Goal: Transaction & Acquisition: Purchase product/service

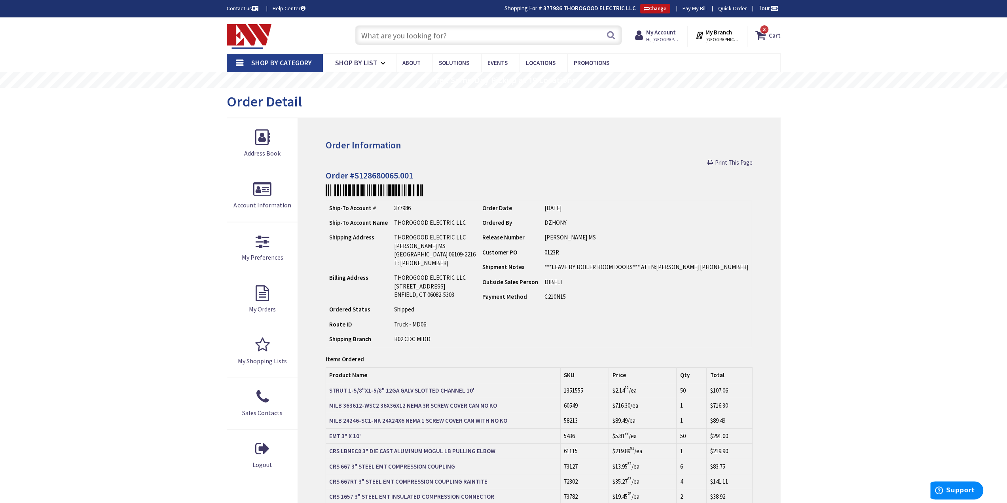
click at [483, 28] on input "text" at bounding box center [488, 35] width 267 height 20
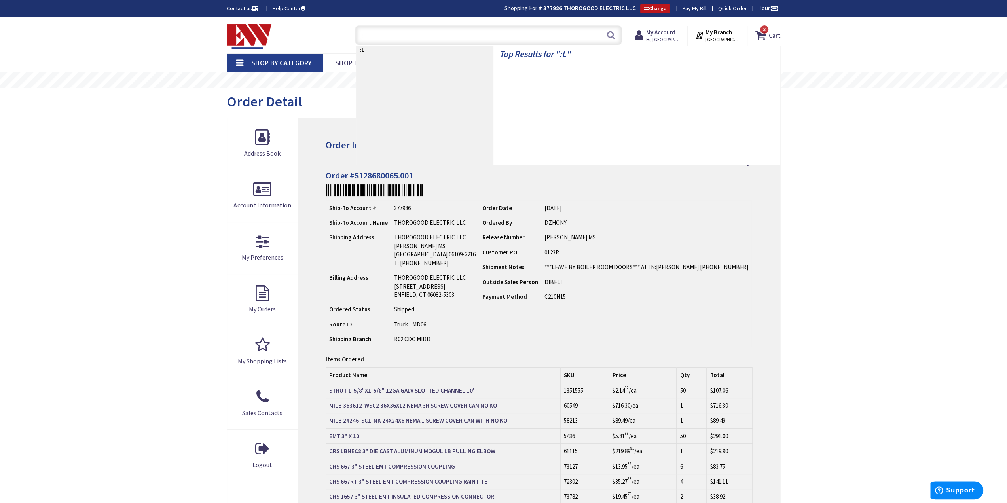
type input ":"
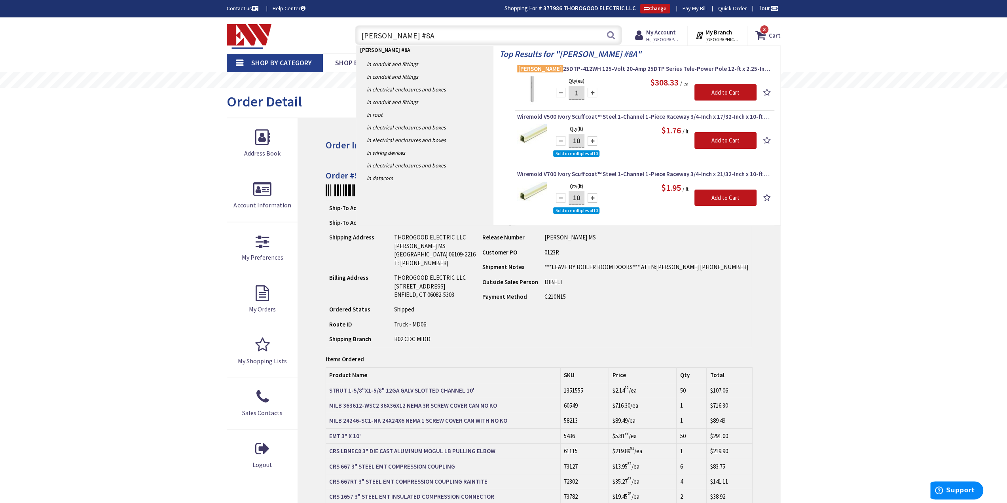
type input "Legrand #8AT"
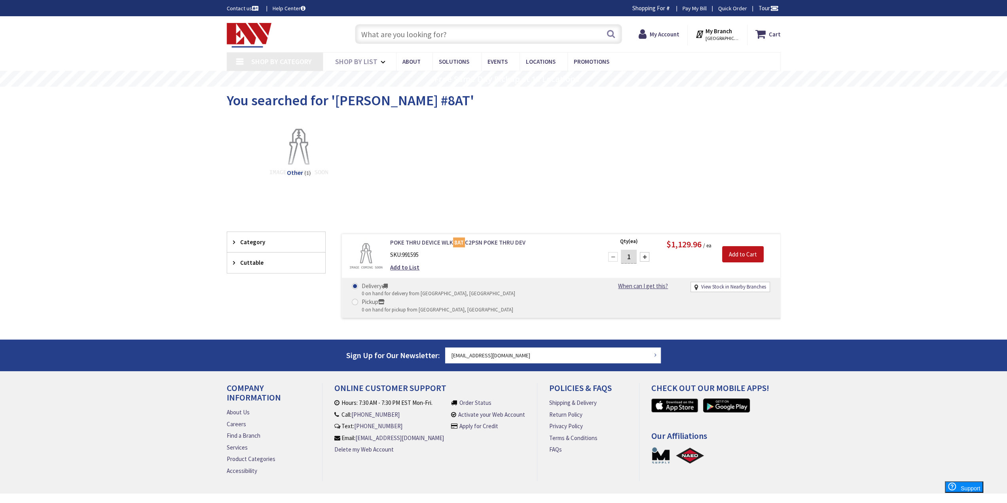
click at [474, 241] on link "POKE THRU DEVICE WLK 8AT C2PSN POKE THRU DEV" at bounding box center [490, 242] width 201 height 8
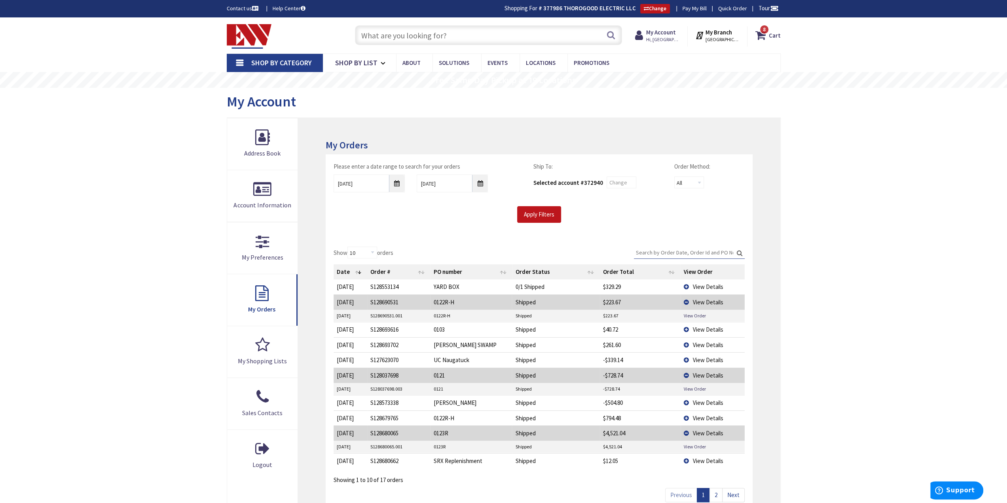
click at [435, 34] on input "text" at bounding box center [488, 35] width 267 height 20
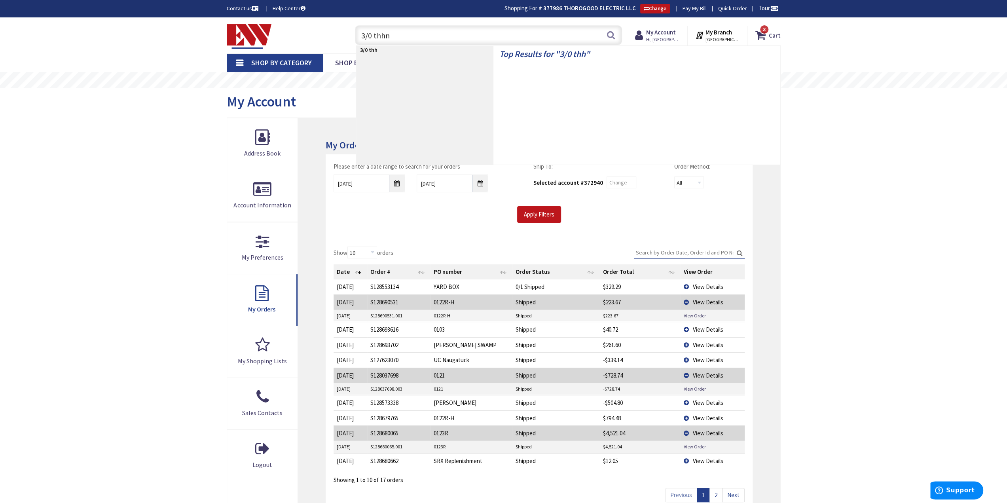
type input "3/0 thhn"
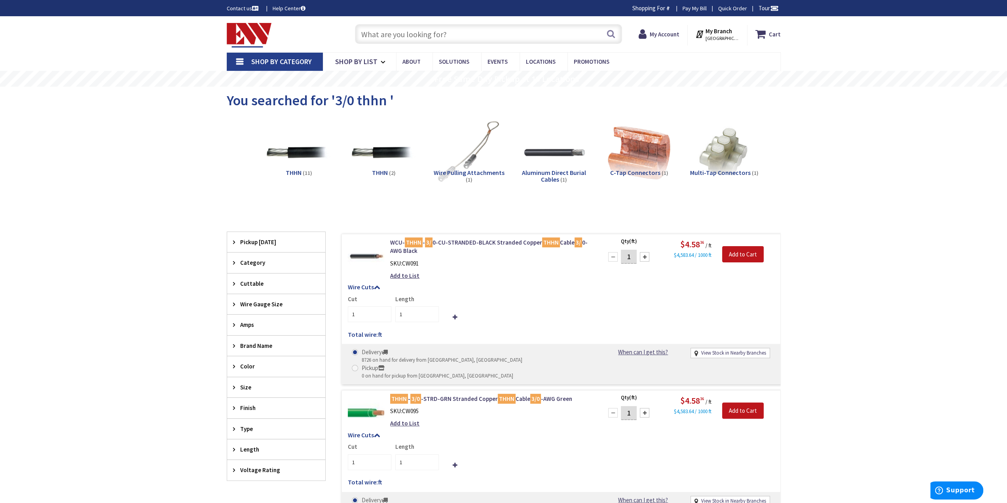
click at [537, 289] on h5 "Wire Cuts" at bounding box center [561, 287] width 426 height 7
